Goal: Task Accomplishment & Management: Manage account settings

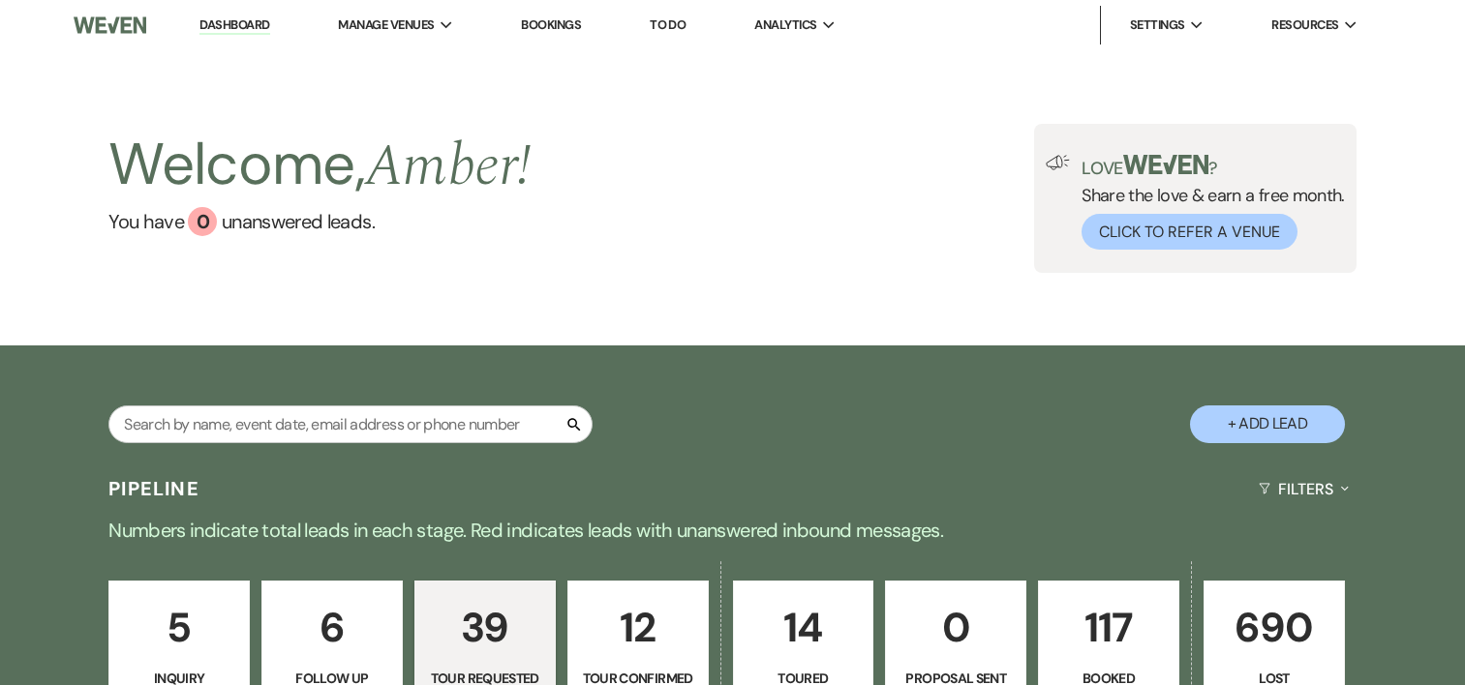
select select "2"
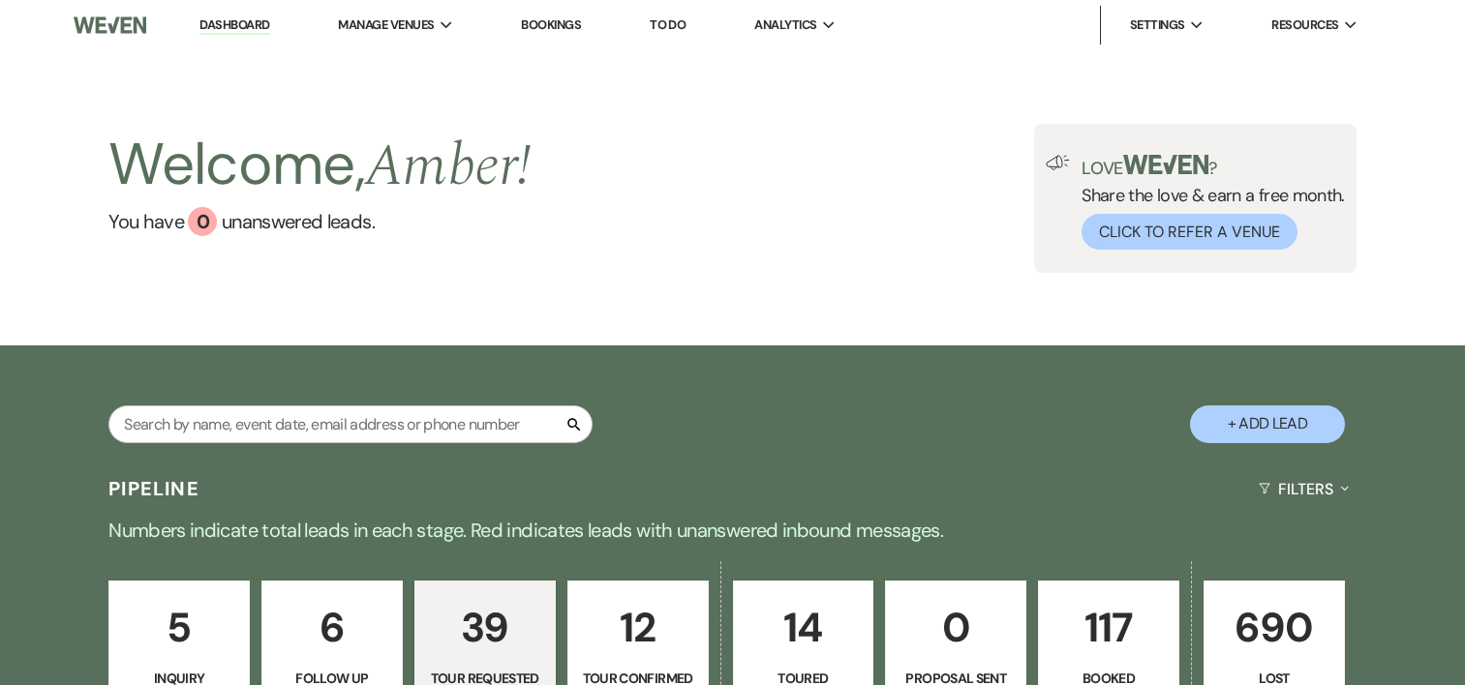
select select "2"
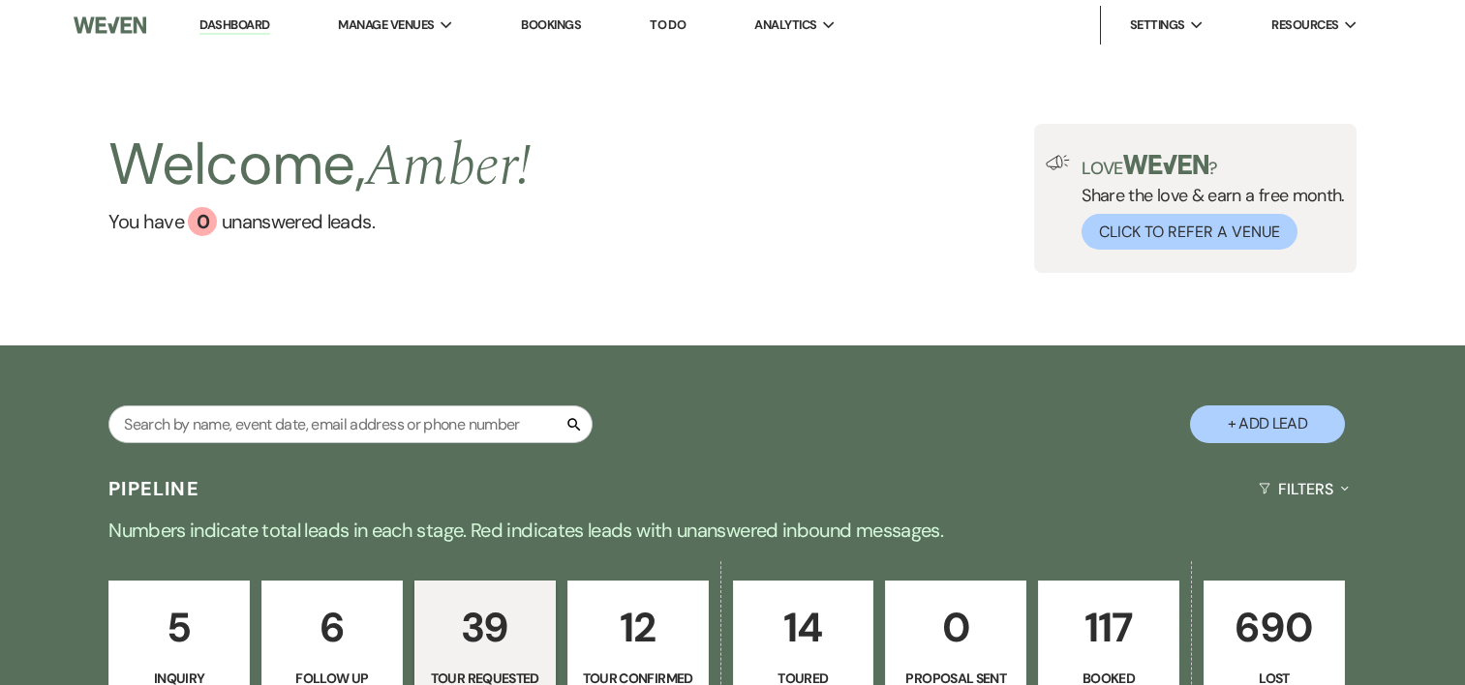
select select "2"
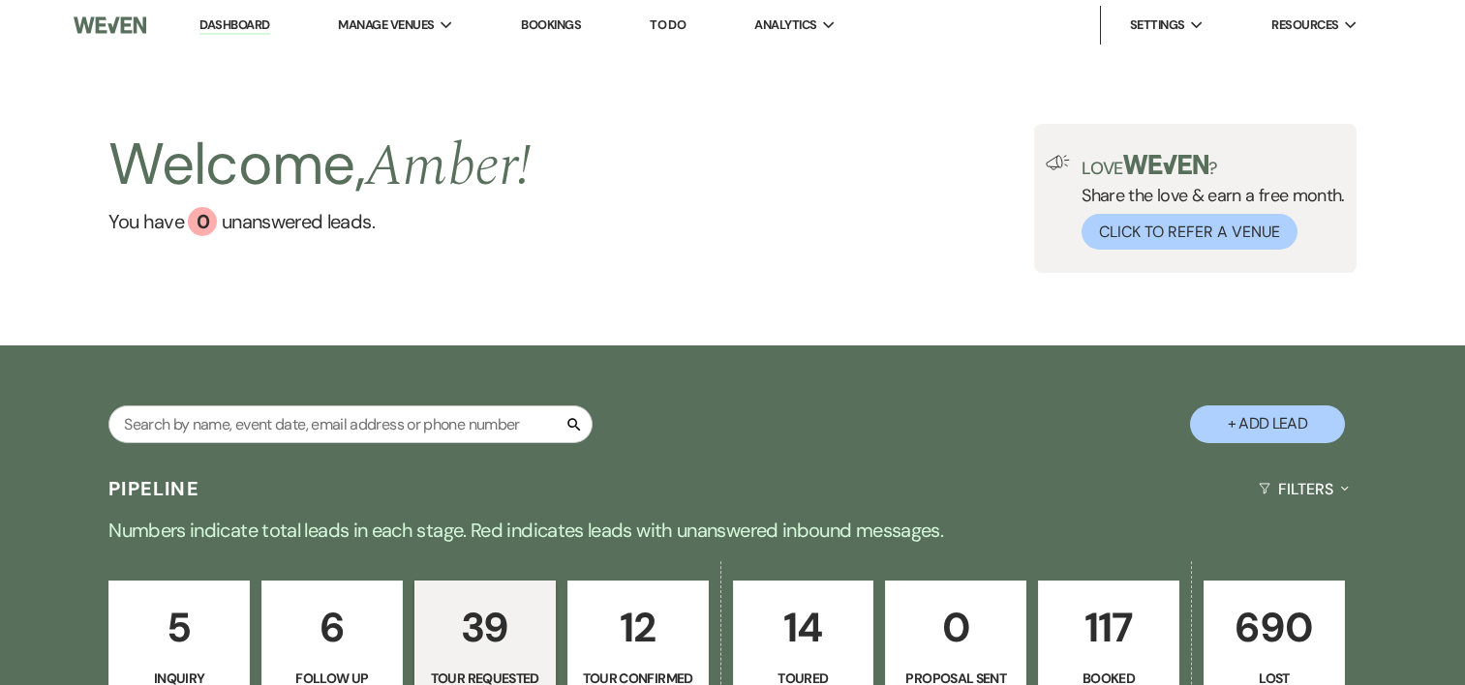
select select "2"
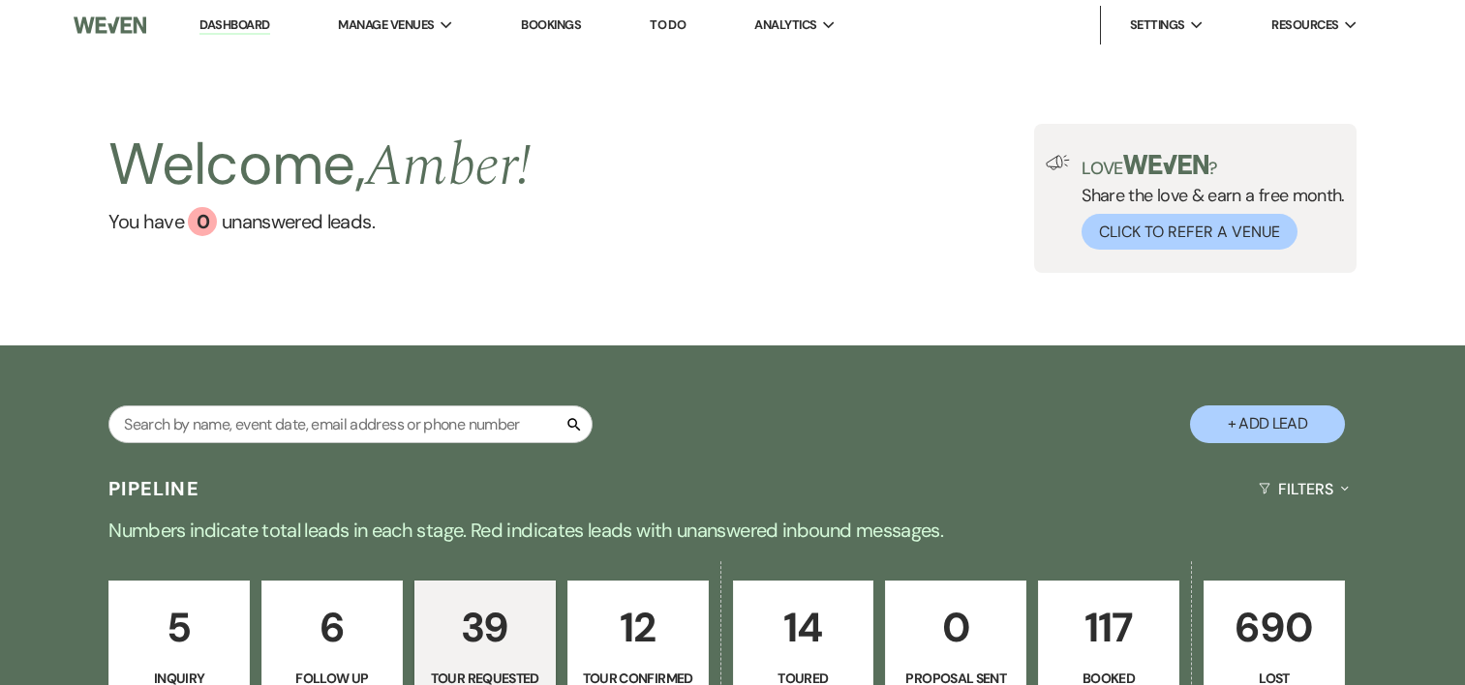
select select "2"
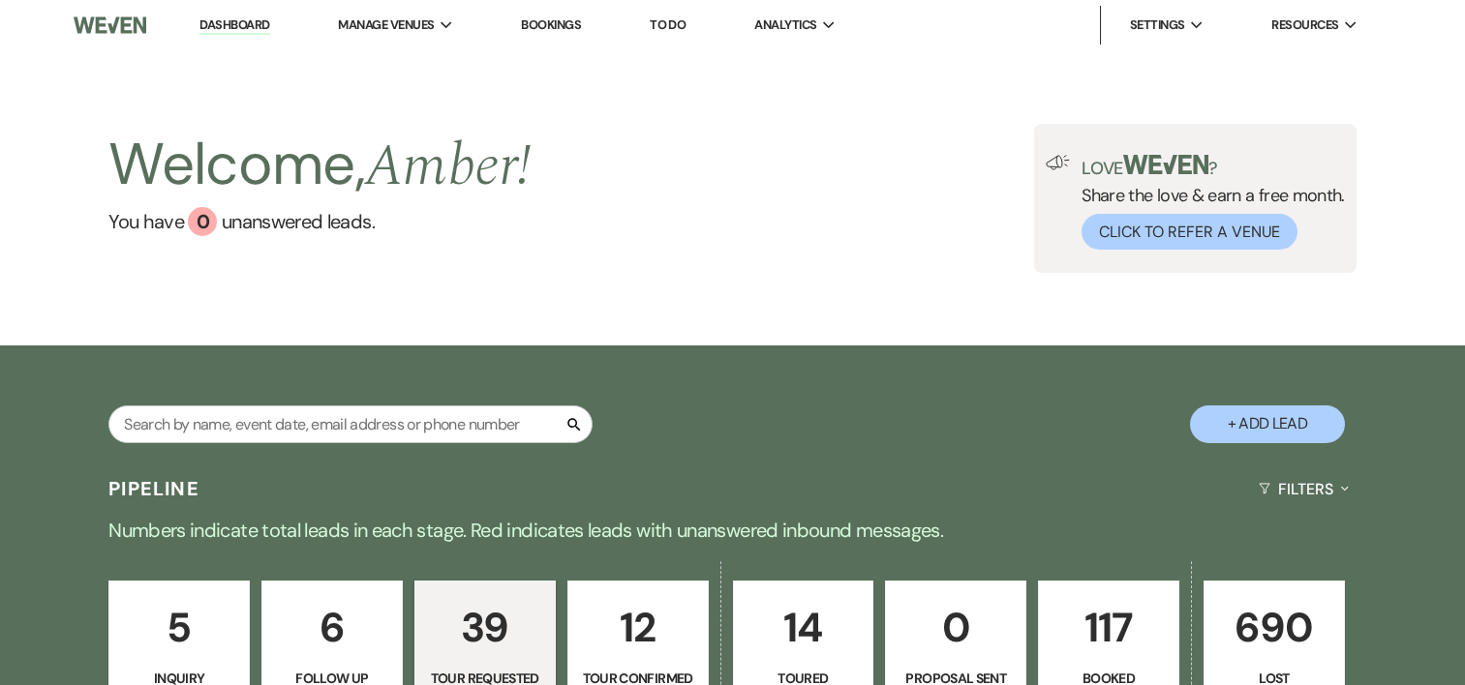
select select "2"
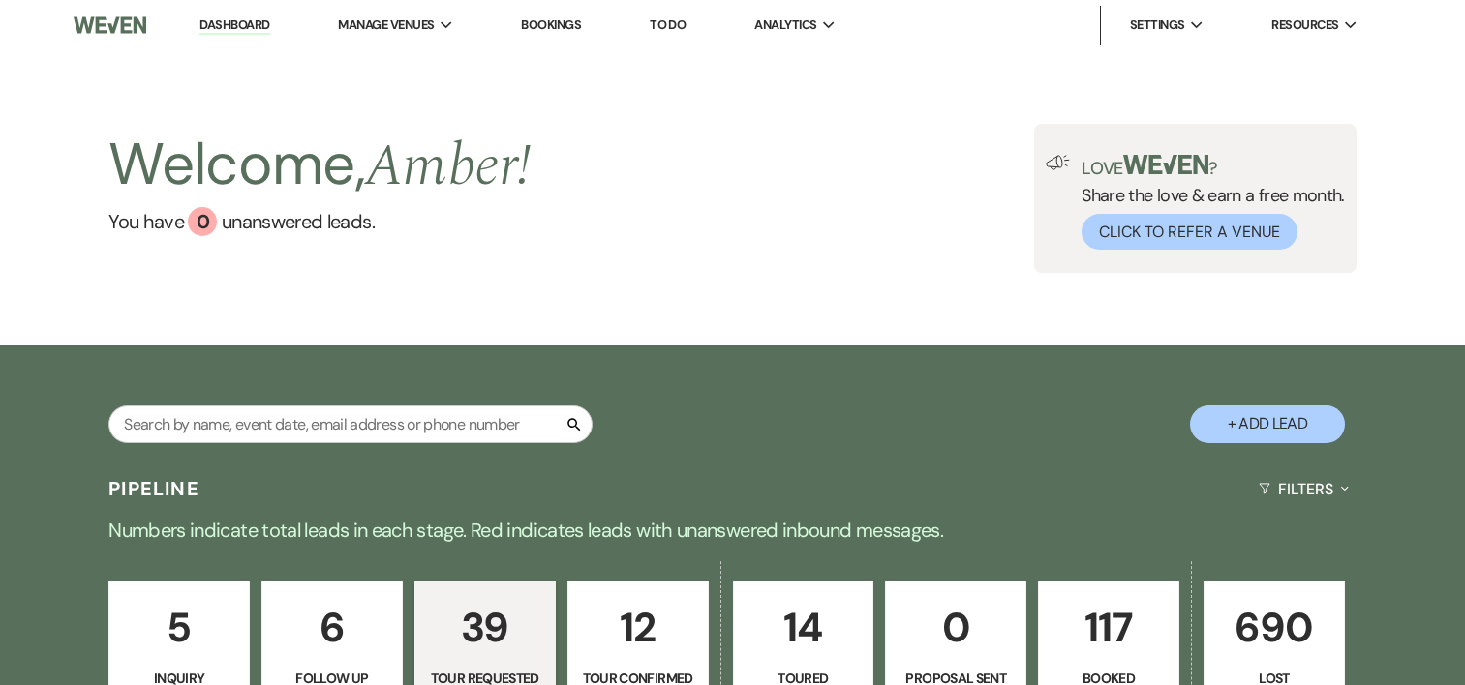
select select "2"
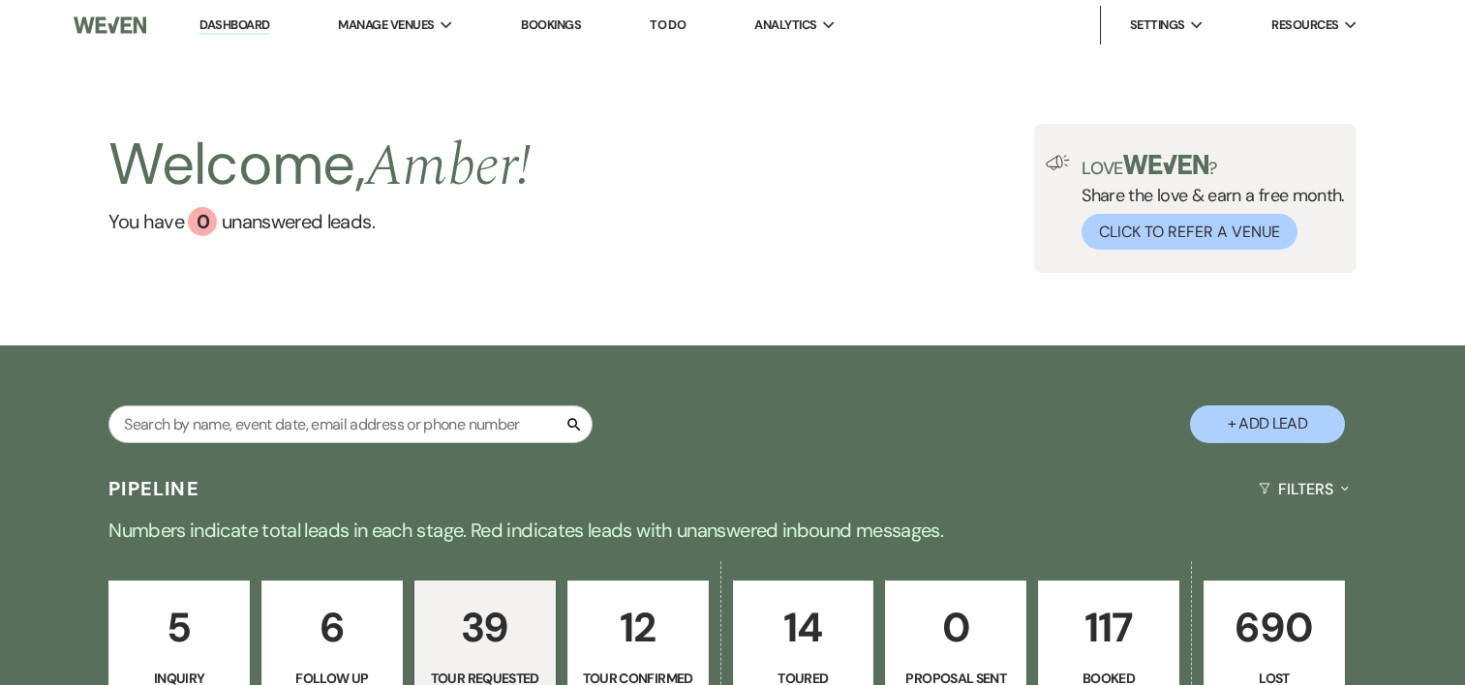
select select "2"
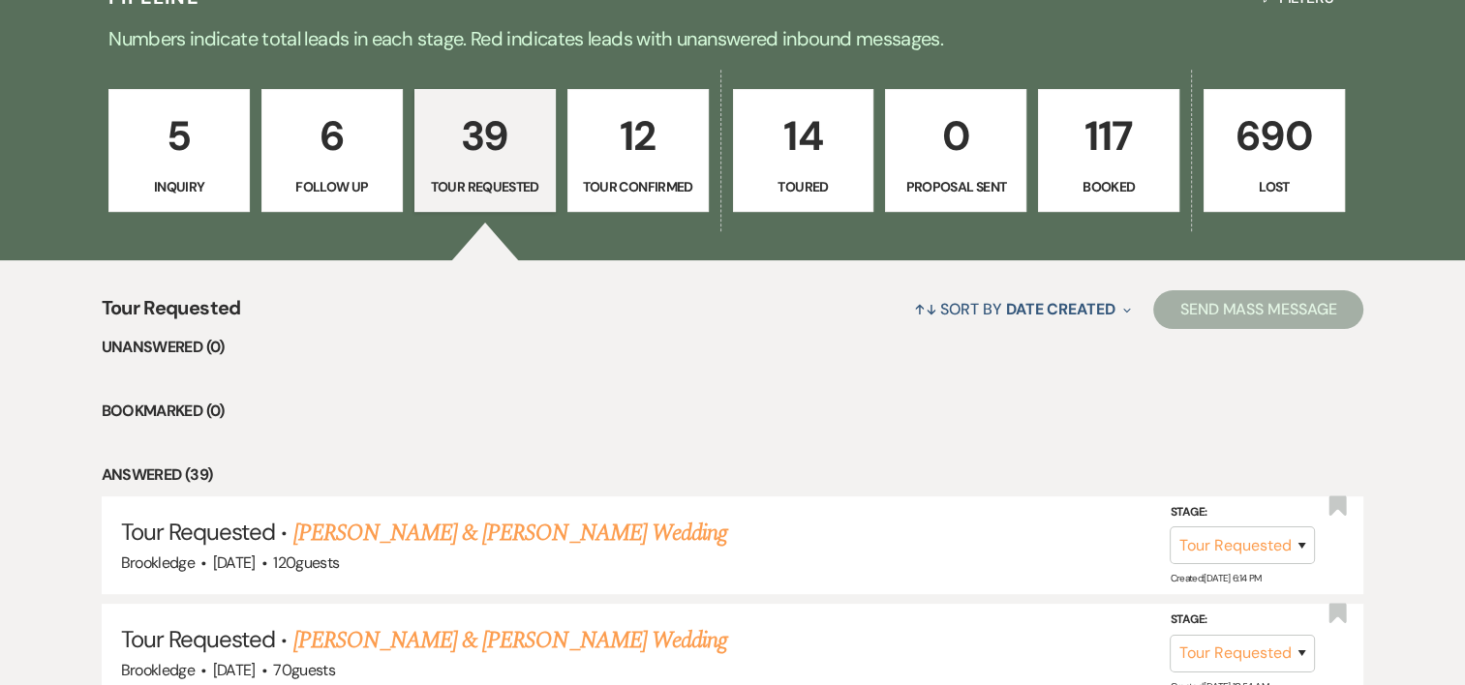
scroll to position [441, 0]
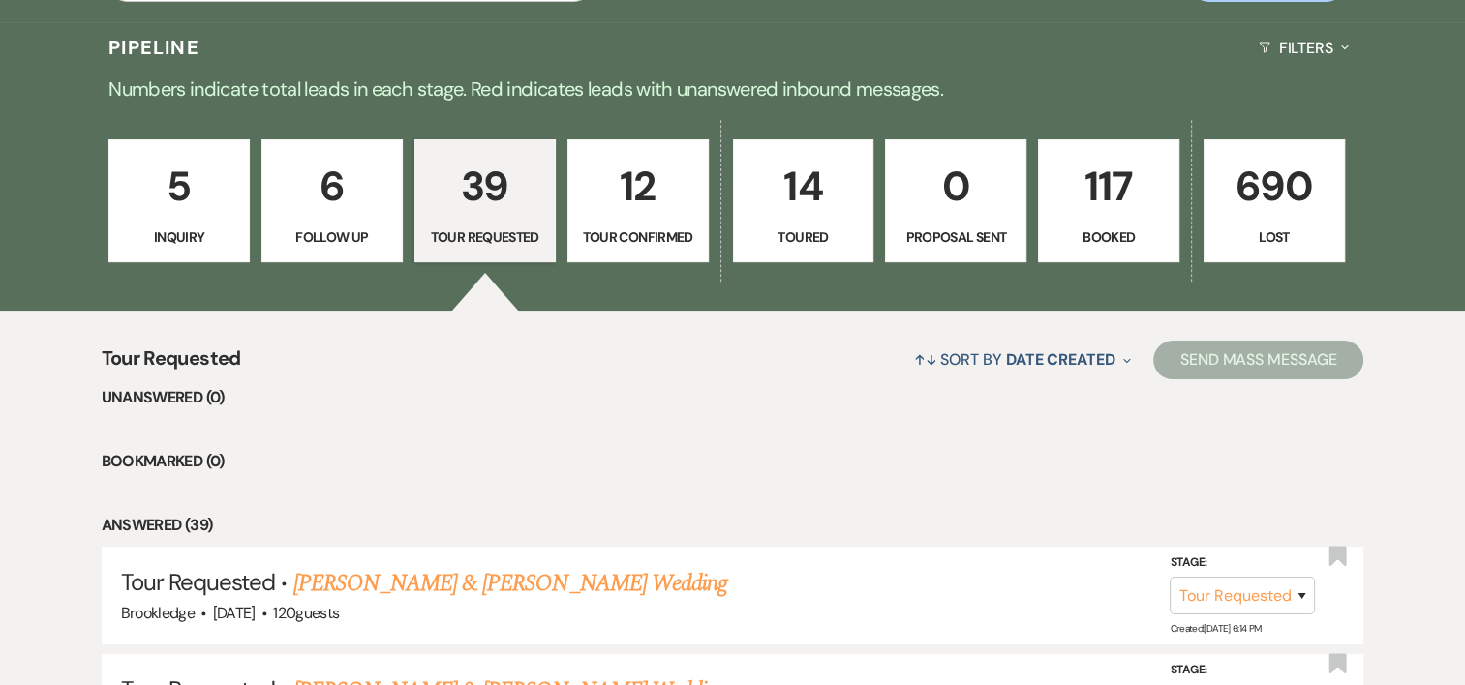
click at [1047, 194] on link "117 Booked" at bounding box center [1108, 201] width 141 height 124
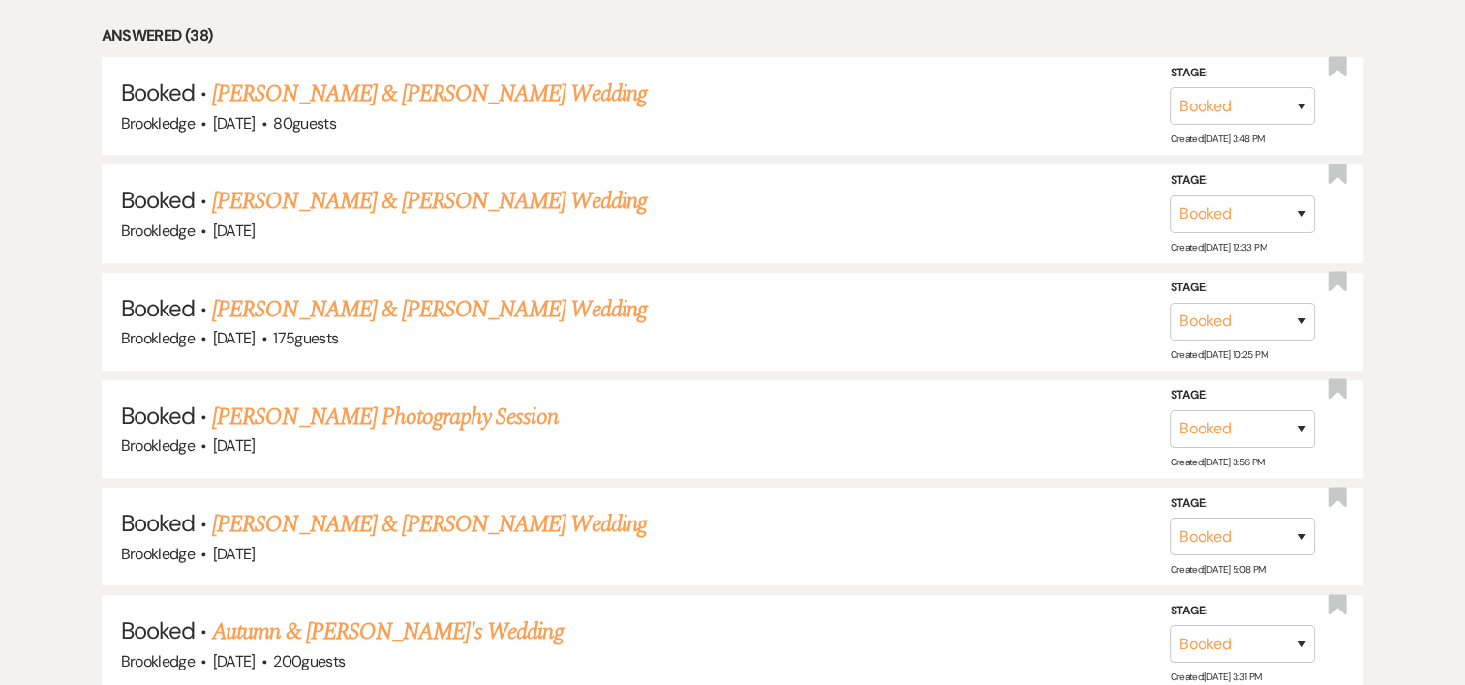
scroll to position [957, 0]
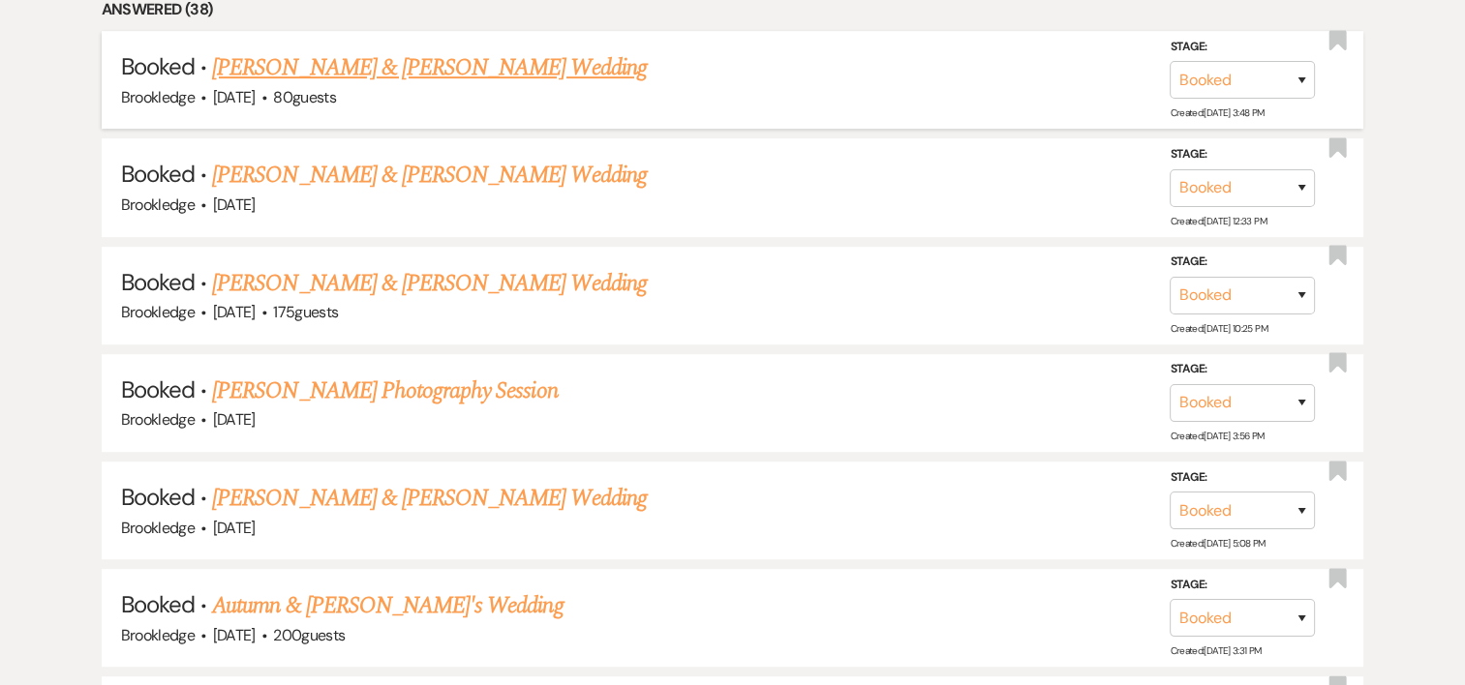
click at [550, 60] on link "[PERSON_NAME] & [PERSON_NAME] Wedding" at bounding box center [429, 67] width 434 height 35
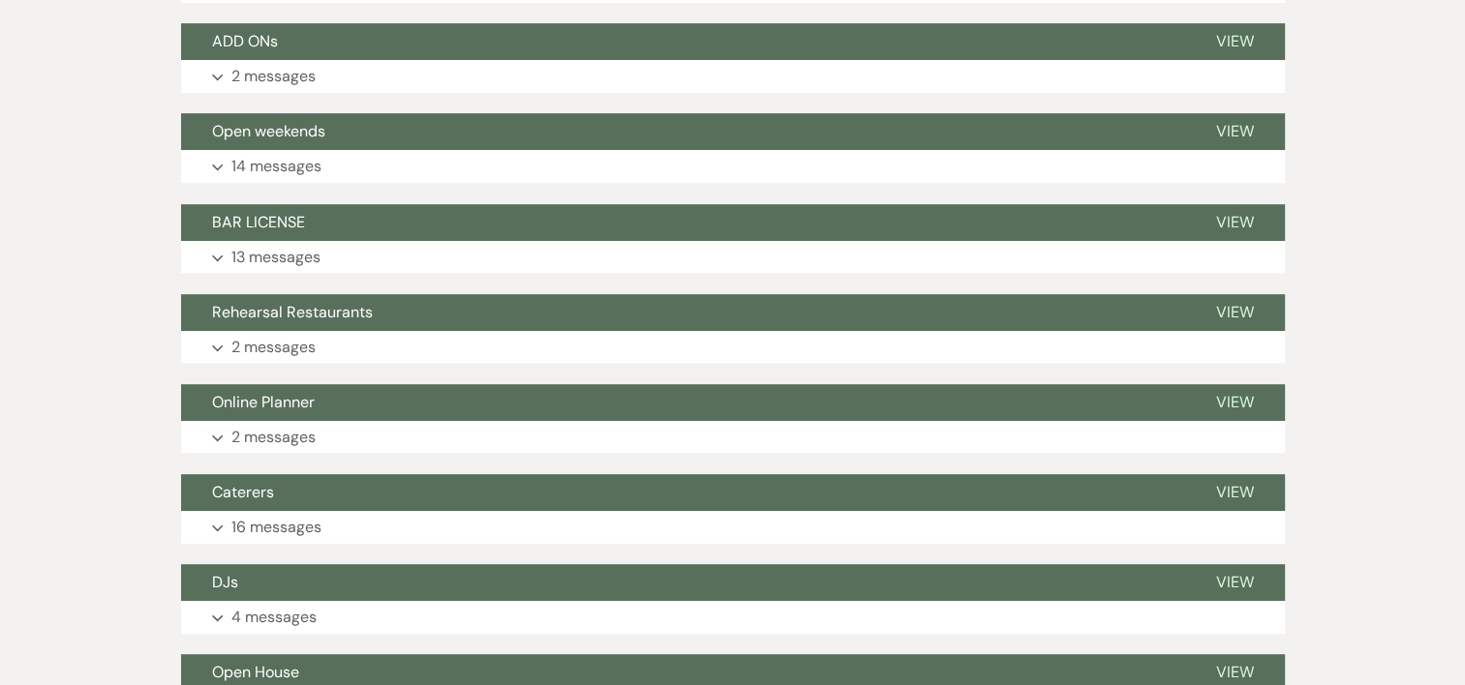
scroll to position [1042, 0]
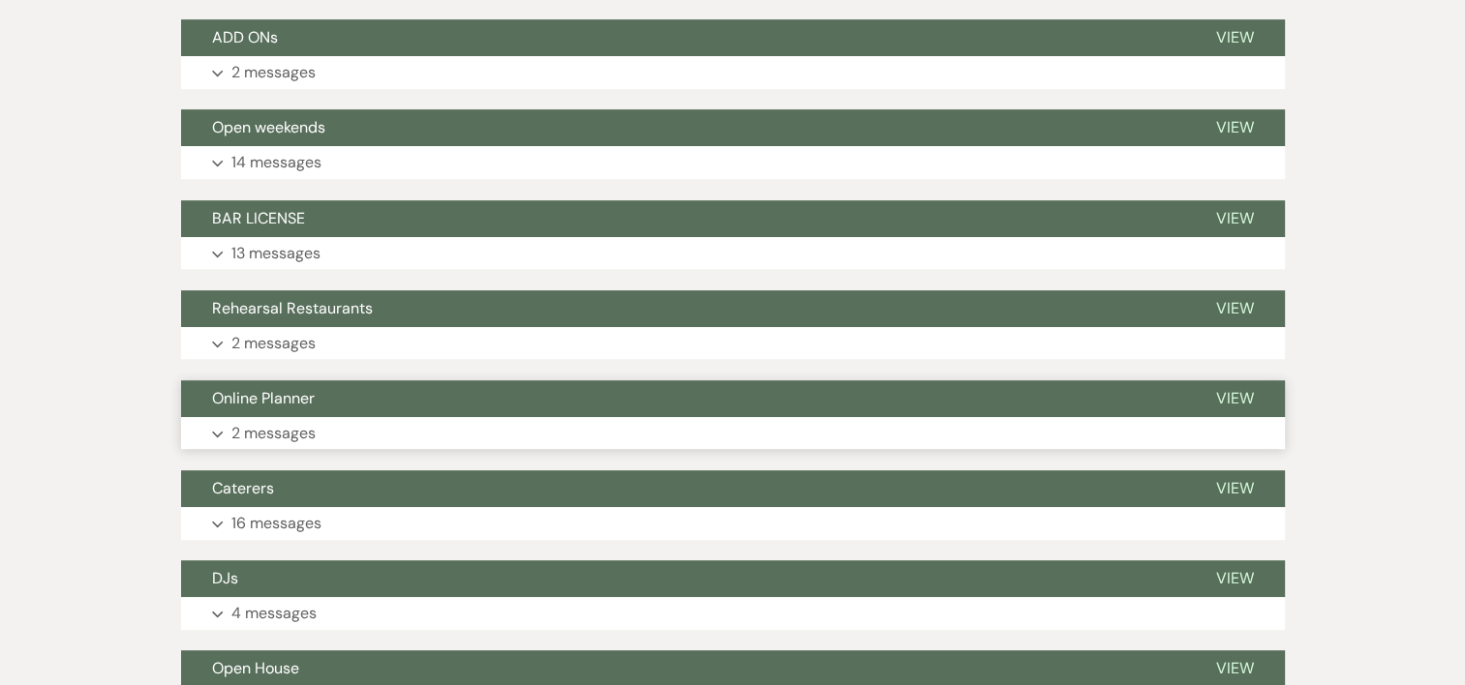
click at [278, 422] on p "2 messages" at bounding box center [273, 433] width 84 height 25
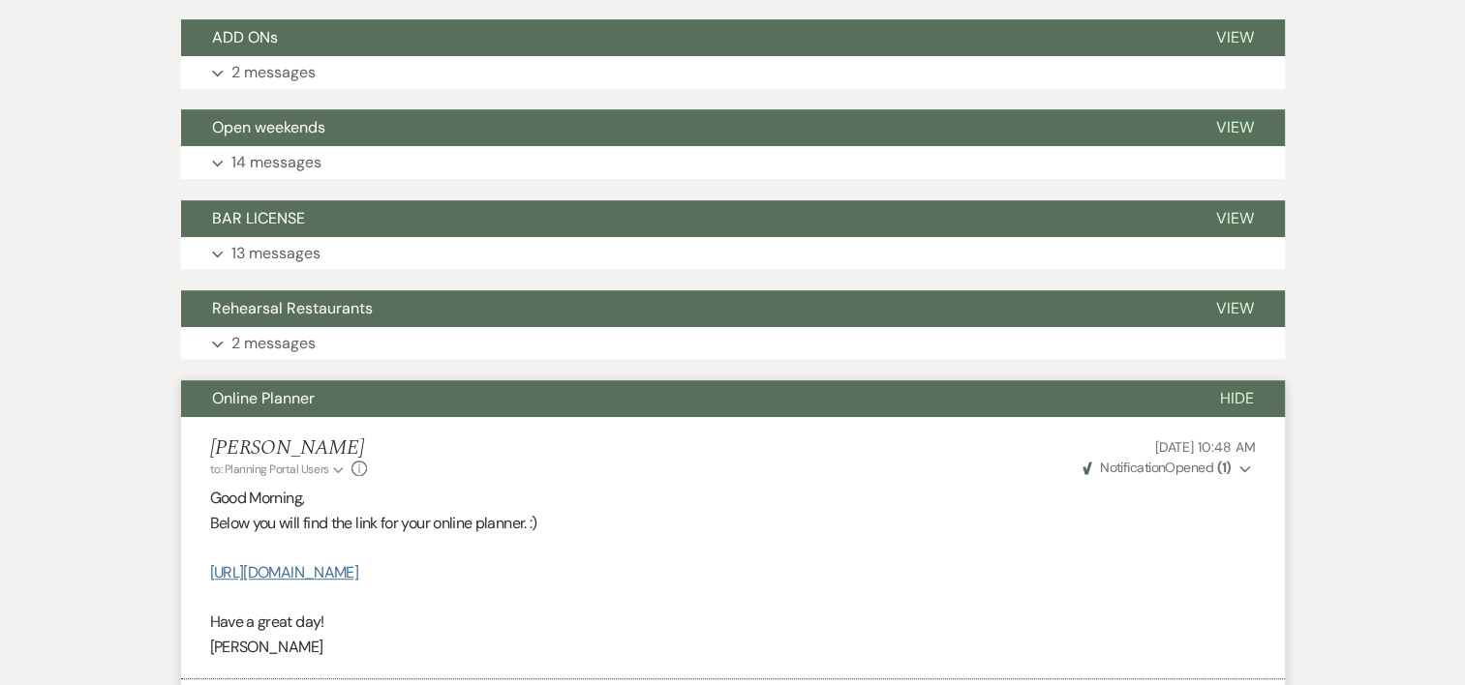
click at [309, 578] on link "[URL][DOMAIN_NAME]" at bounding box center [284, 572] width 148 height 20
